Goal: Find specific page/section: Find specific page/section

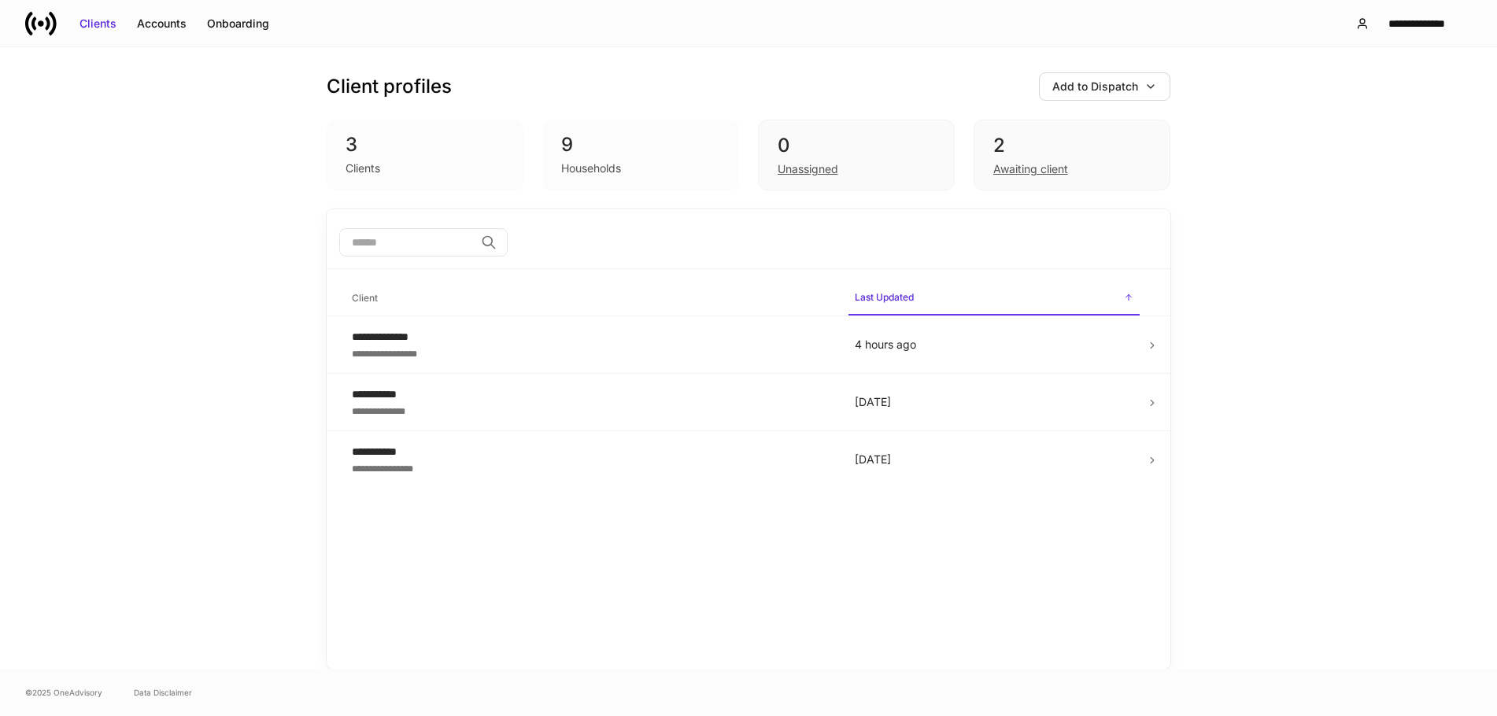
click at [585, 146] on div "9" at bounding box center [640, 144] width 159 height 25
click at [505, 180] on div "3 Clients" at bounding box center [425, 155] width 197 height 71
drag, startPoint x: 383, startPoint y: 126, endPoint x: 394, endPoint y: 132, distance: 12.7
click at [383, 128] on div "3 Clients" at bounding box center [425, 155] width 197 height 71
click at [165, 28] on div "Accounts" at bounding box center [162, 24] width 50 height 16
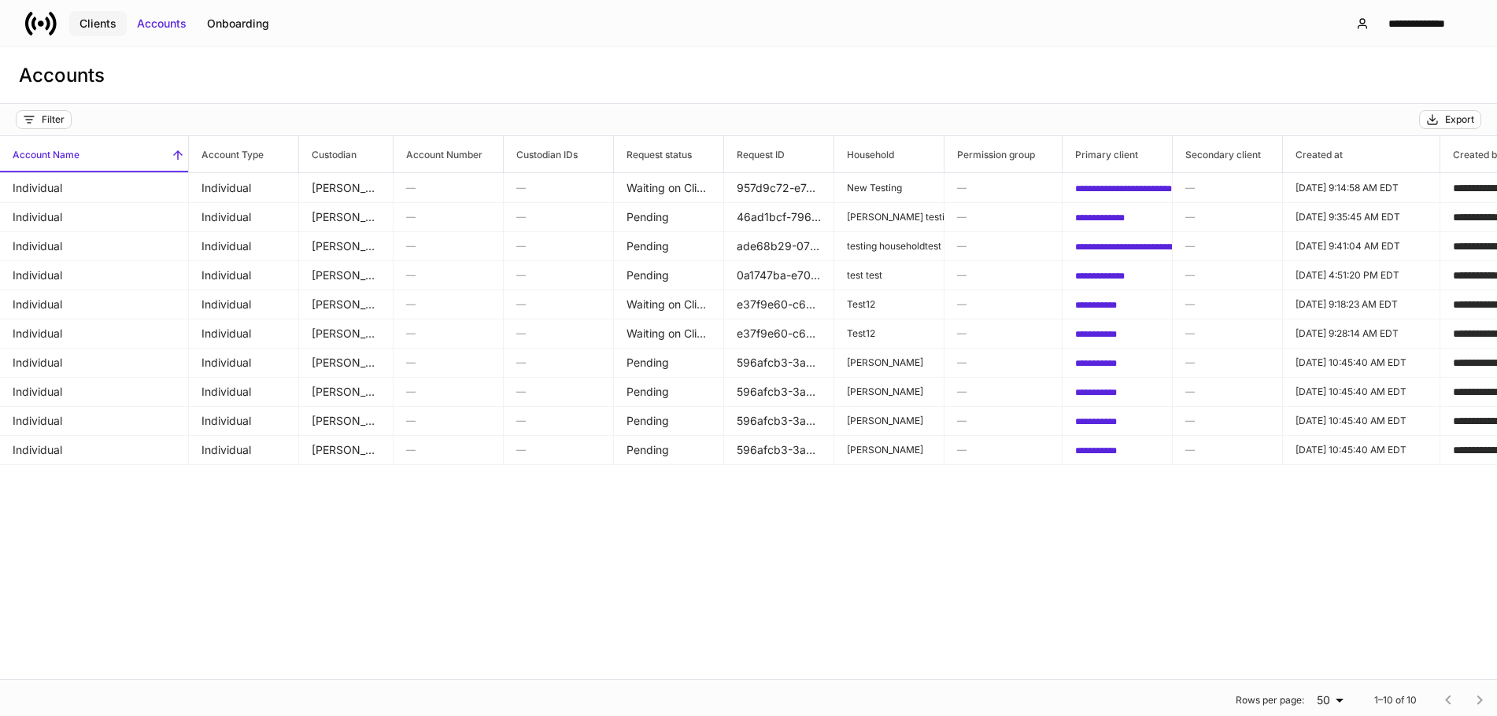
click at [105, 17] on div "Clients" at bounding box center [97, 24] width 37 height 16
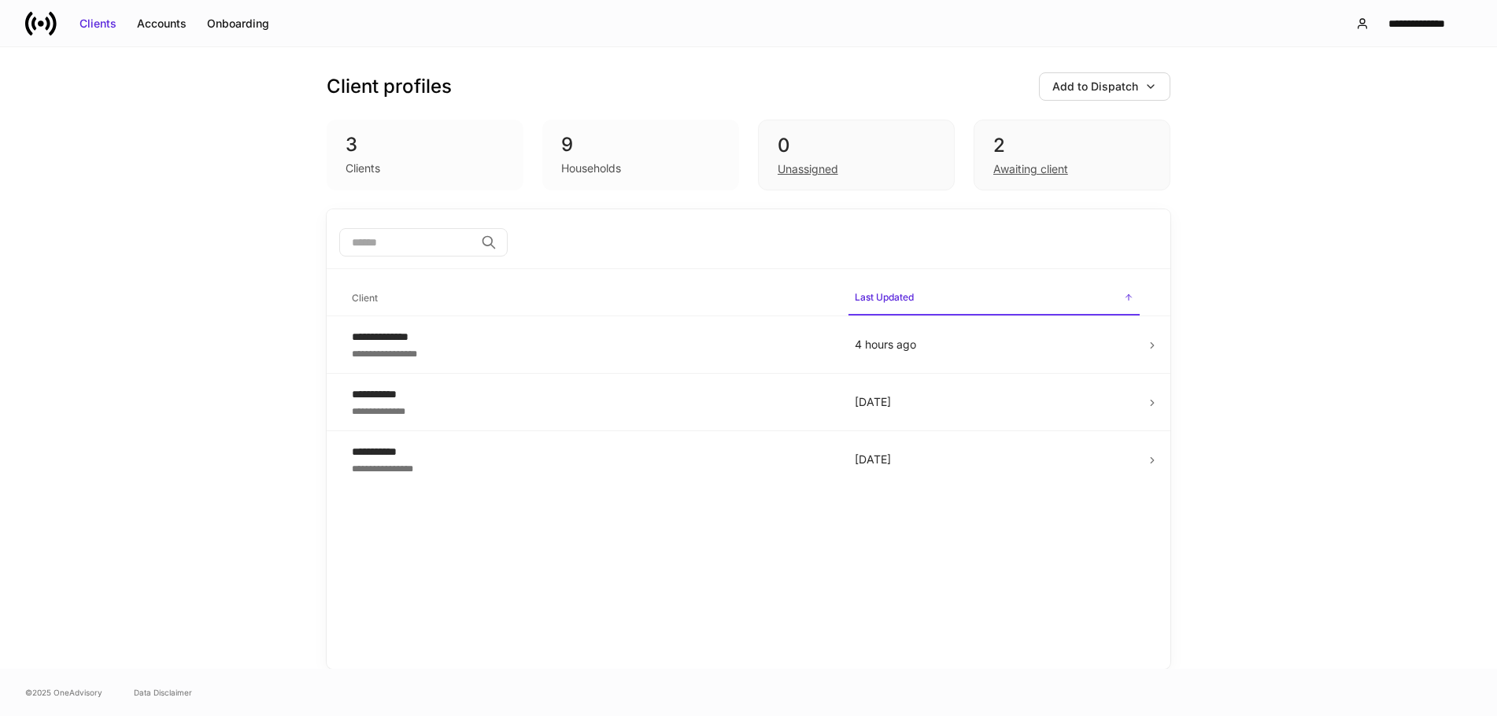
click at [669, 155] on div "9" at bounding box center [640, 144] width 159 height 25
click at [783, 137] on div "0" at bounding box center [856, 145] width 157 height 25
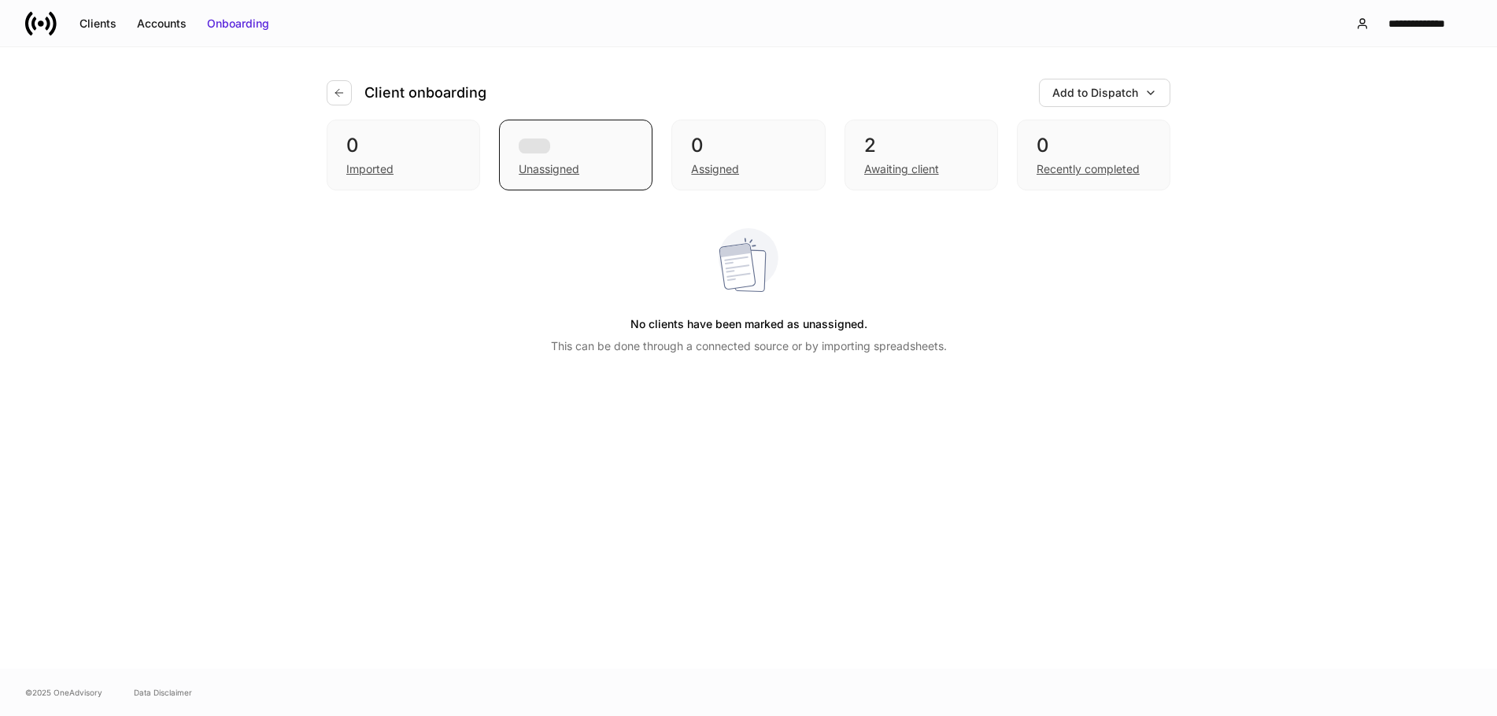
click at [1002, 145] on div "0 Imported Unassigned 0 Assigned 2 Awaiting client 0 Recently completed" at bounding box center [749, 155] width 844 height 71
click at [468, 164] on div "0 Imported" at bounding box center [403, 155] width 153 height 71
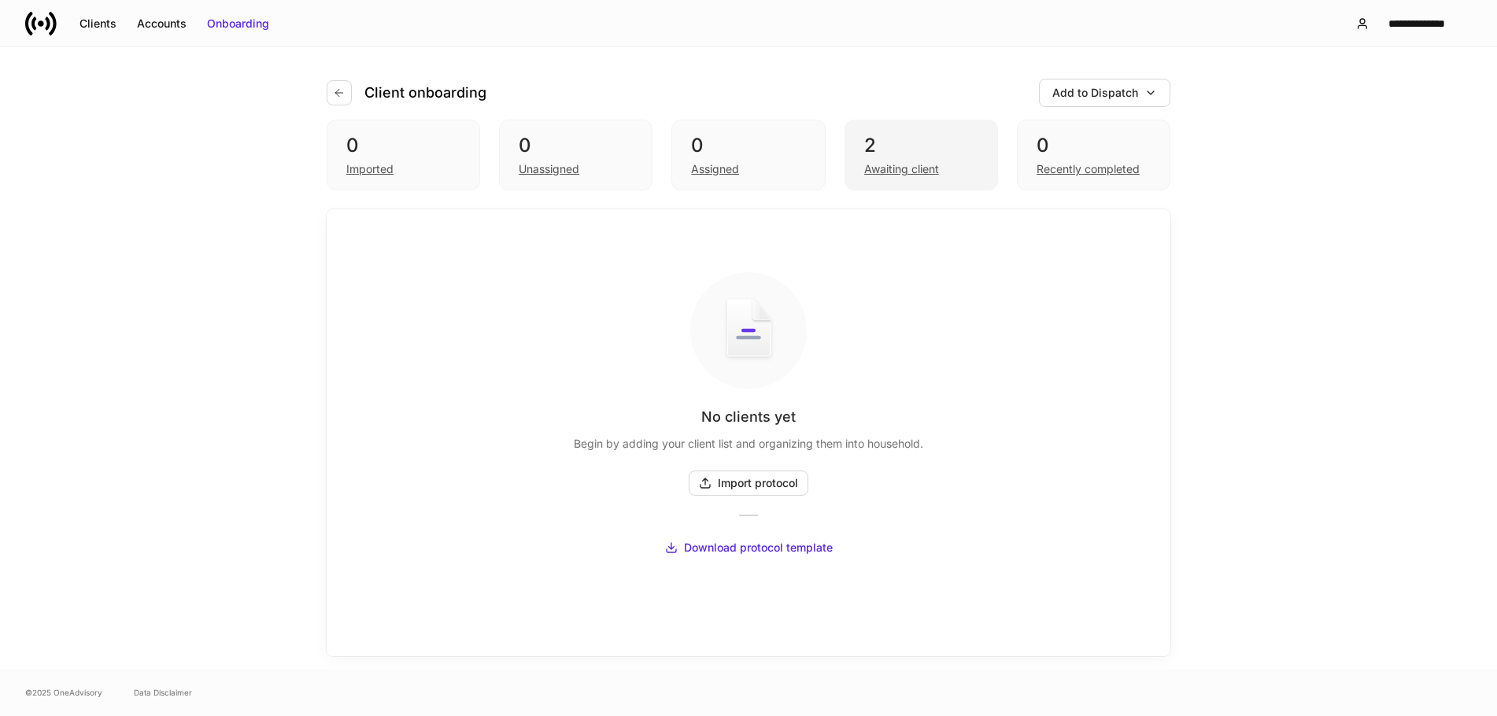
click at [867, 140] on div "2" at bounding box center [921, 145] width 114 height 25
